Goal: Task Accomplishment & Management: Complete application form

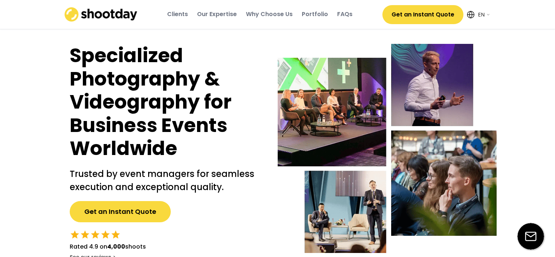
select select ""en""
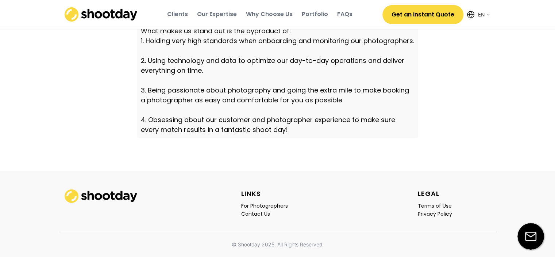
scroll to position [2590, 0]
click at [250, 214] on div "Contact Us" at bounding box center [255, 213] width 29 height 7
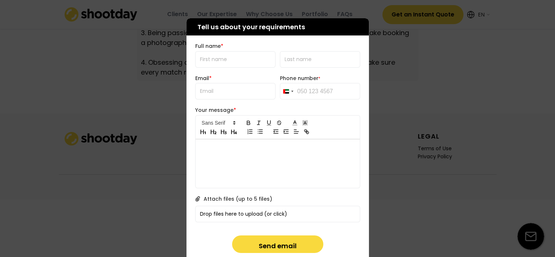
click at [232, 60] on input "input" at bounding box center [235, 59] width 80 height 16
type input "m"
type input "[PERSON_NAME]"
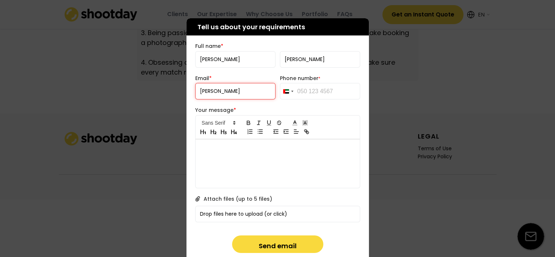
type input "[PERSON_NAME][EMAIL_ADDRESS][DOMAIN_NAME]"
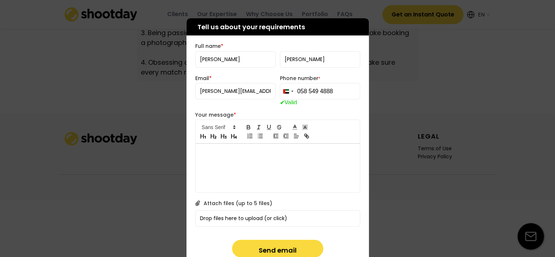
type input "058 549 4888"
click at [223, 157] on div at bounding box center [278, 150] width 164 height 15
click at [236, 151] on p at bounding box center [277, 151] width 153 height 7
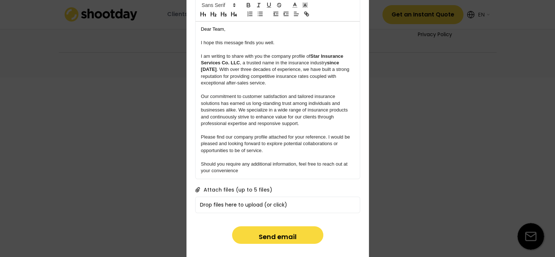
scroll to position [2718, 0]
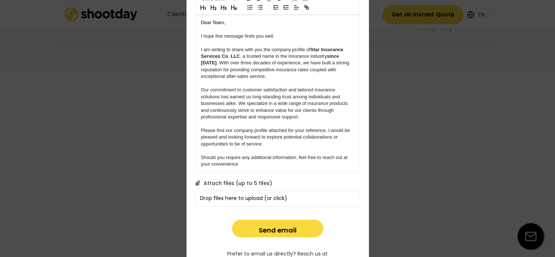
click at [198, 182] on img at bounding box center [197, 182] width 5 height 5
click at [239, 198] on div "Drop files here to upload (or click)" at bounding box center [278, 198] width 165 height 16
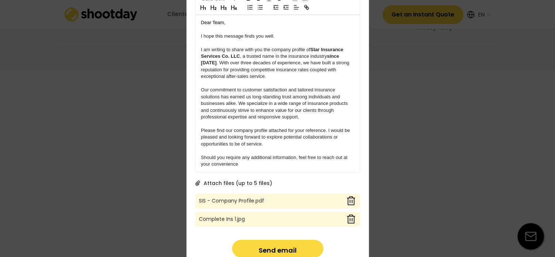
scroll to position [2738, 0]
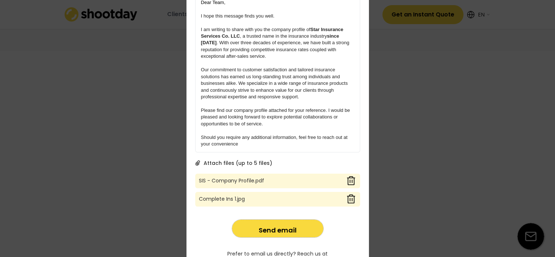
click at [275, 230] on button "Send email" at bounding box center [277, 228] width 91 height 18
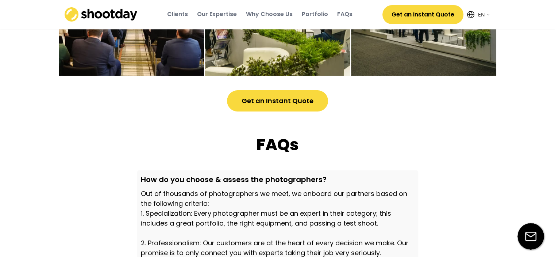
scroll to position [2006, 0]
